Goal: Task Accomplishment & Management: Complete application form

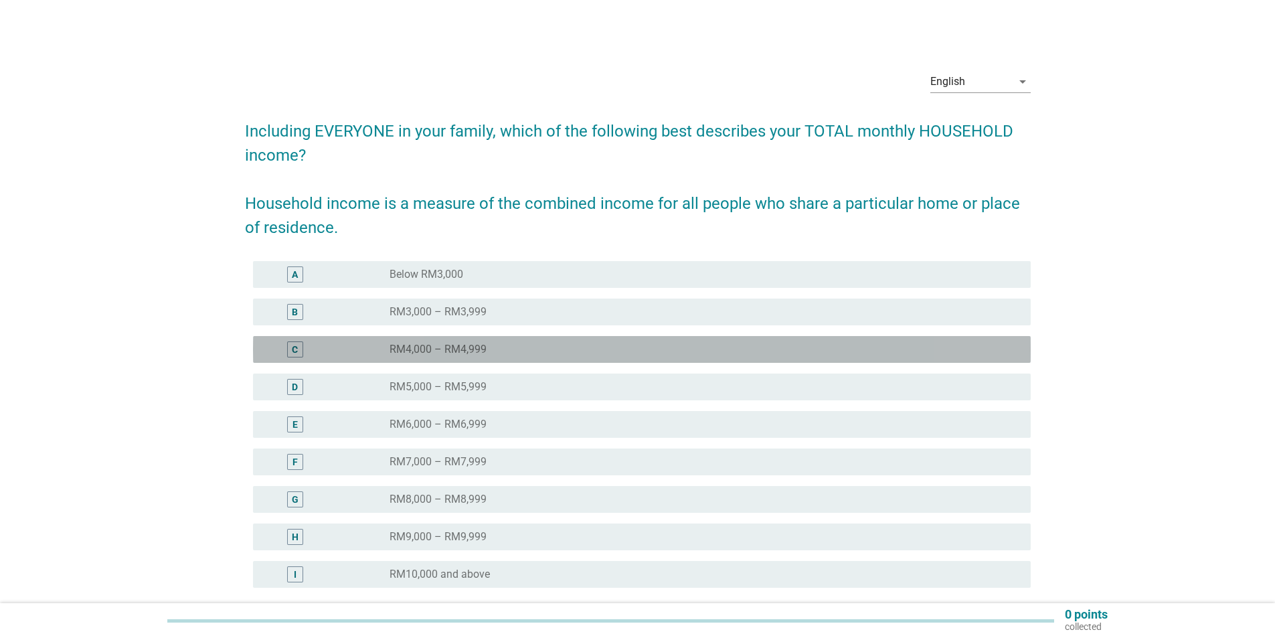
click at [520, 351] on div "radio_button_unchecked RM4,000 – RM4,999" at bounding box center [699, 349] width 620 height 13
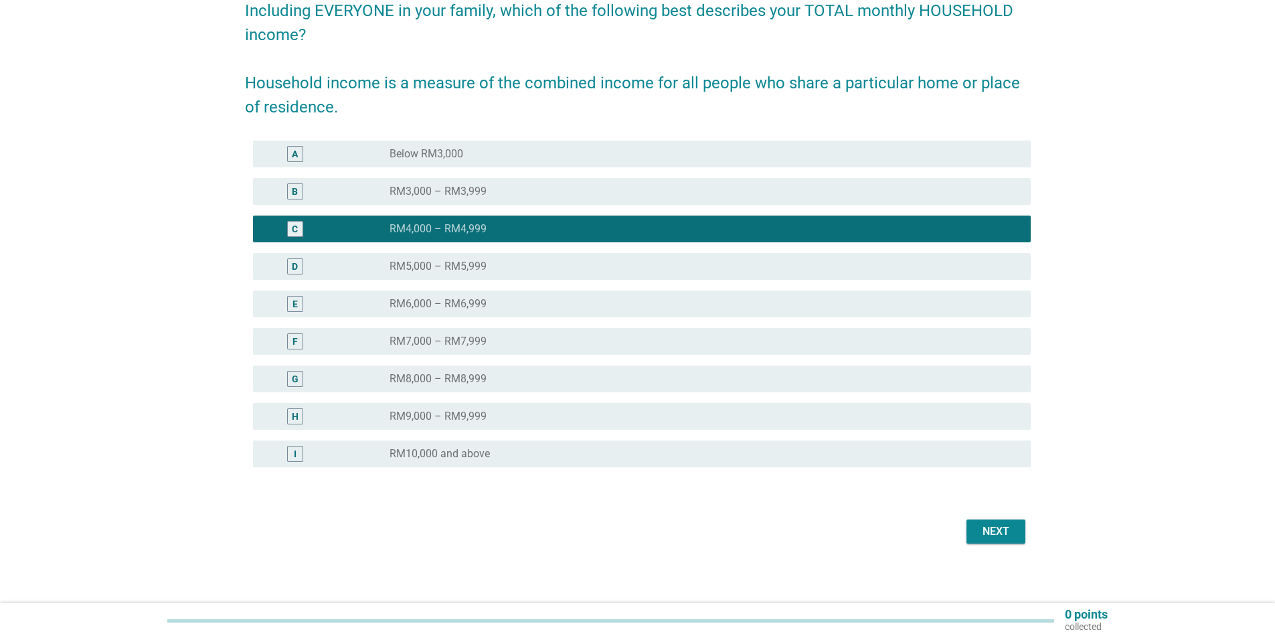
scroll to position [125, 0]
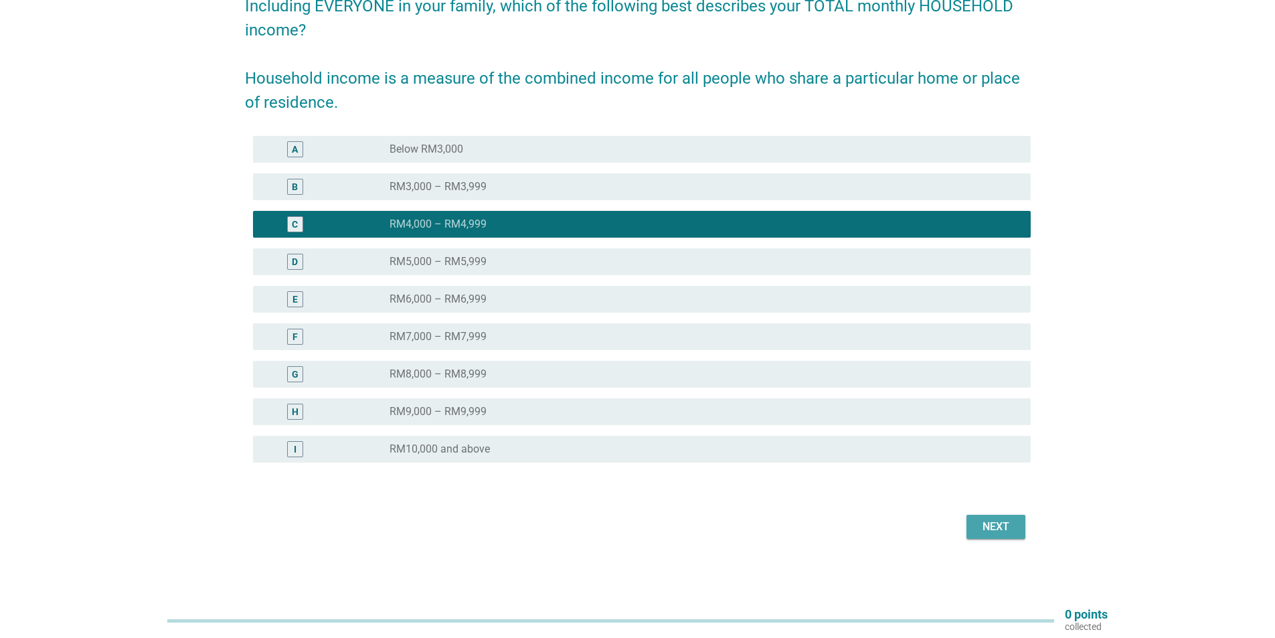
click at [996, 531] on div "Next" at bounding box center [995, 527] width 37 height 16
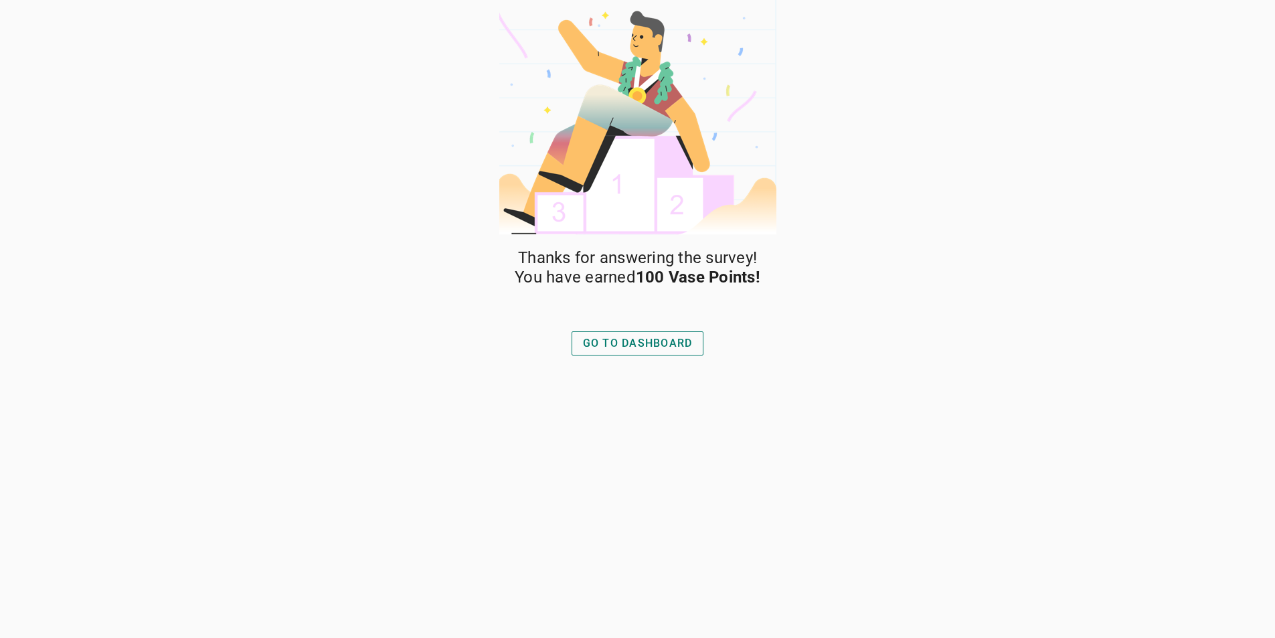
click at [646, 351] on button "GO TO DASHBOARD" at bounding box center [638, 343] width 133 height 24
